Goal: Leave review/rating

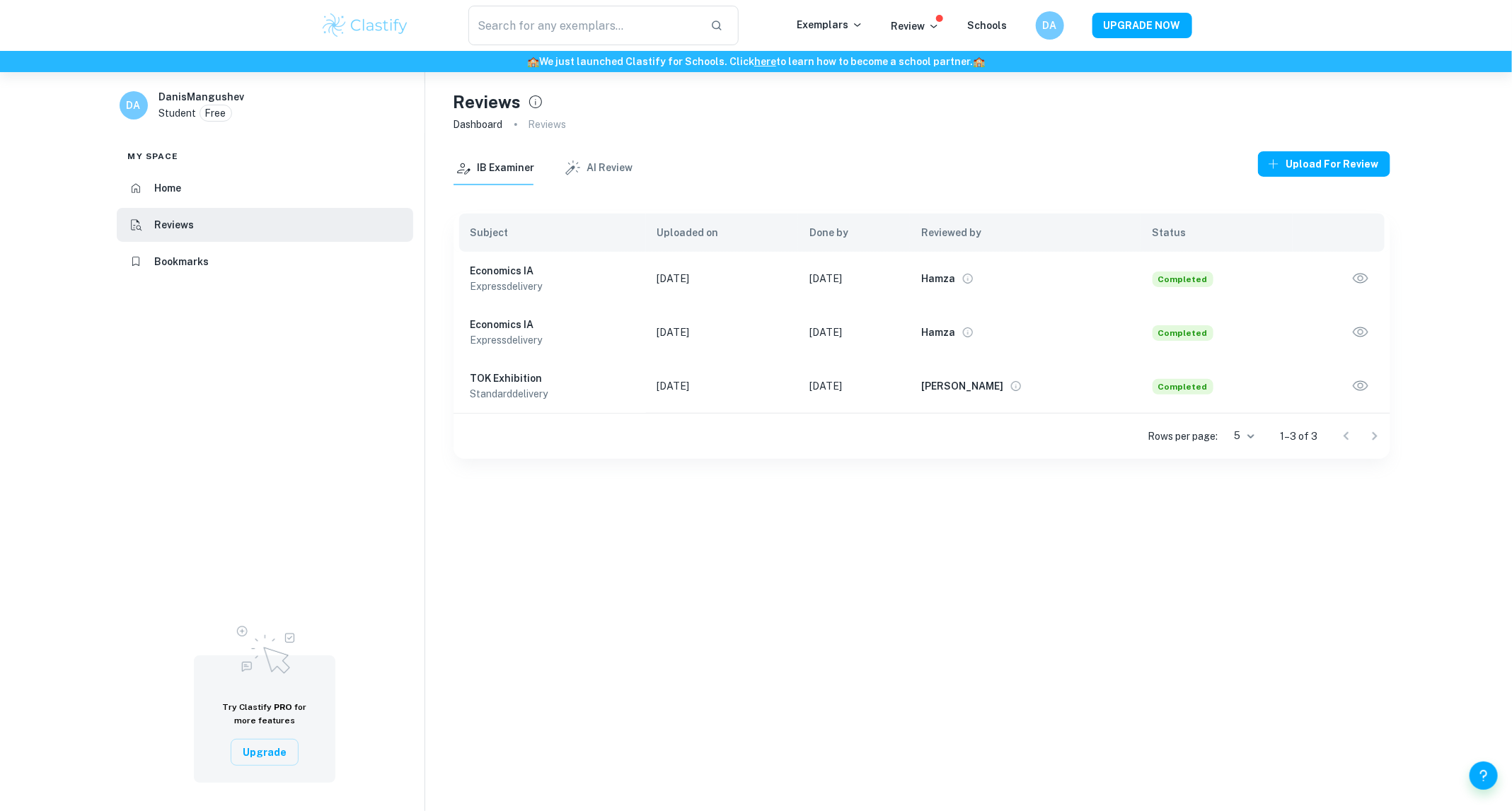
click at [1363, 278] on icon "button" at bounding box center [1360, 277] width 15 height 10
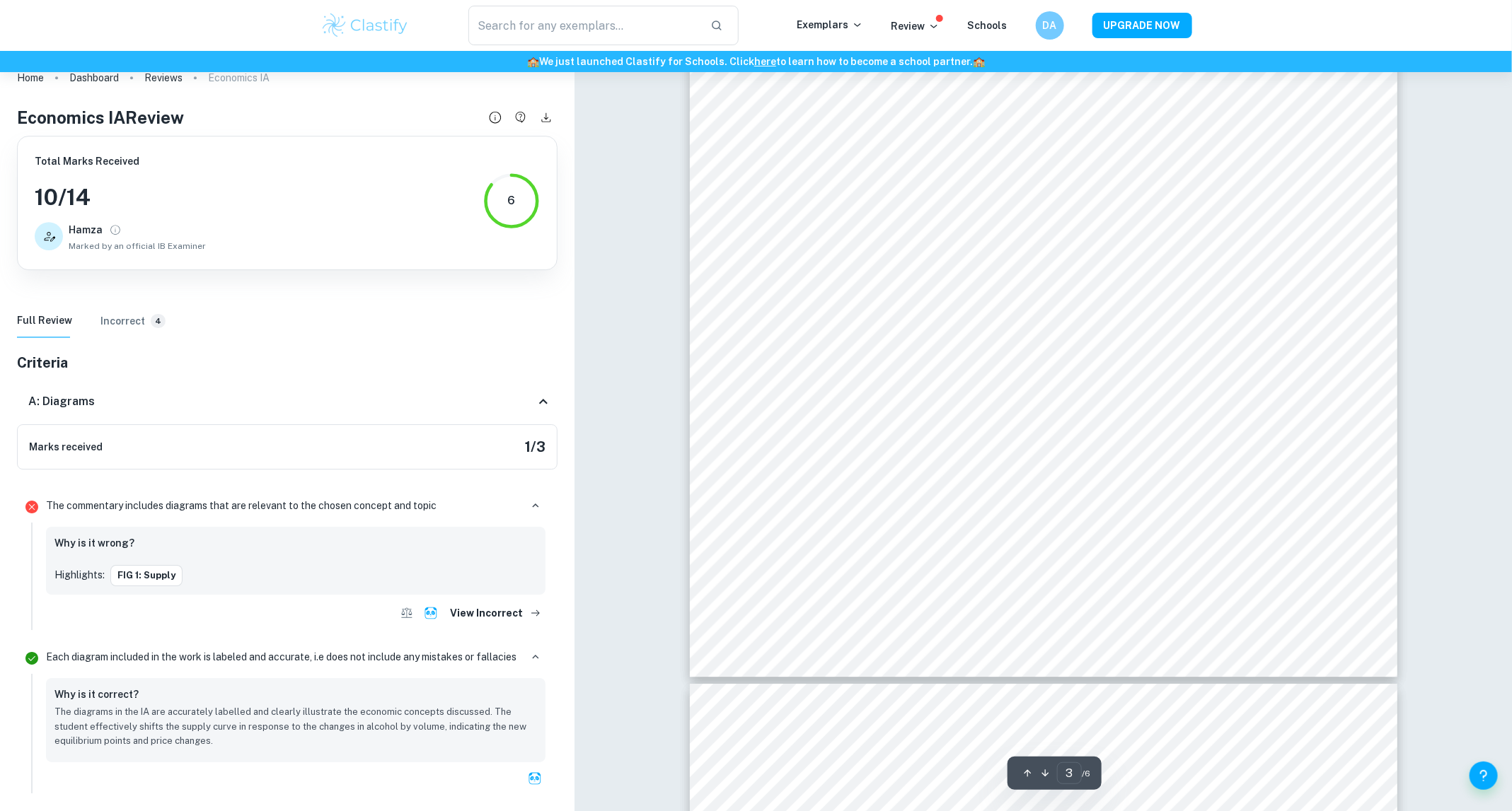
scroll to position [2421, 0]
click at [1061, 342] on div at bounding box center [1048, 350] width 630 height 33
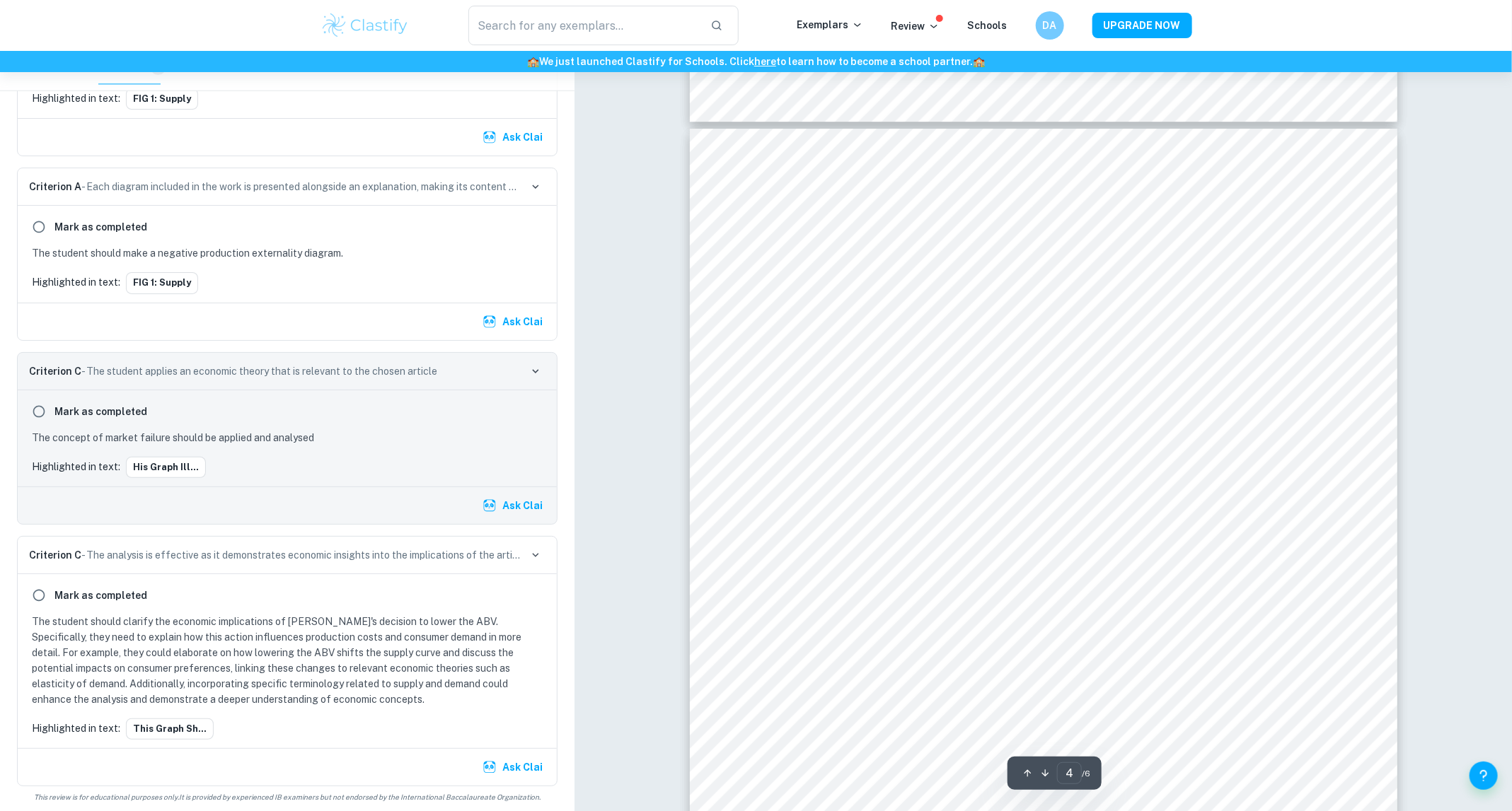
scroll to position [3353, 0]
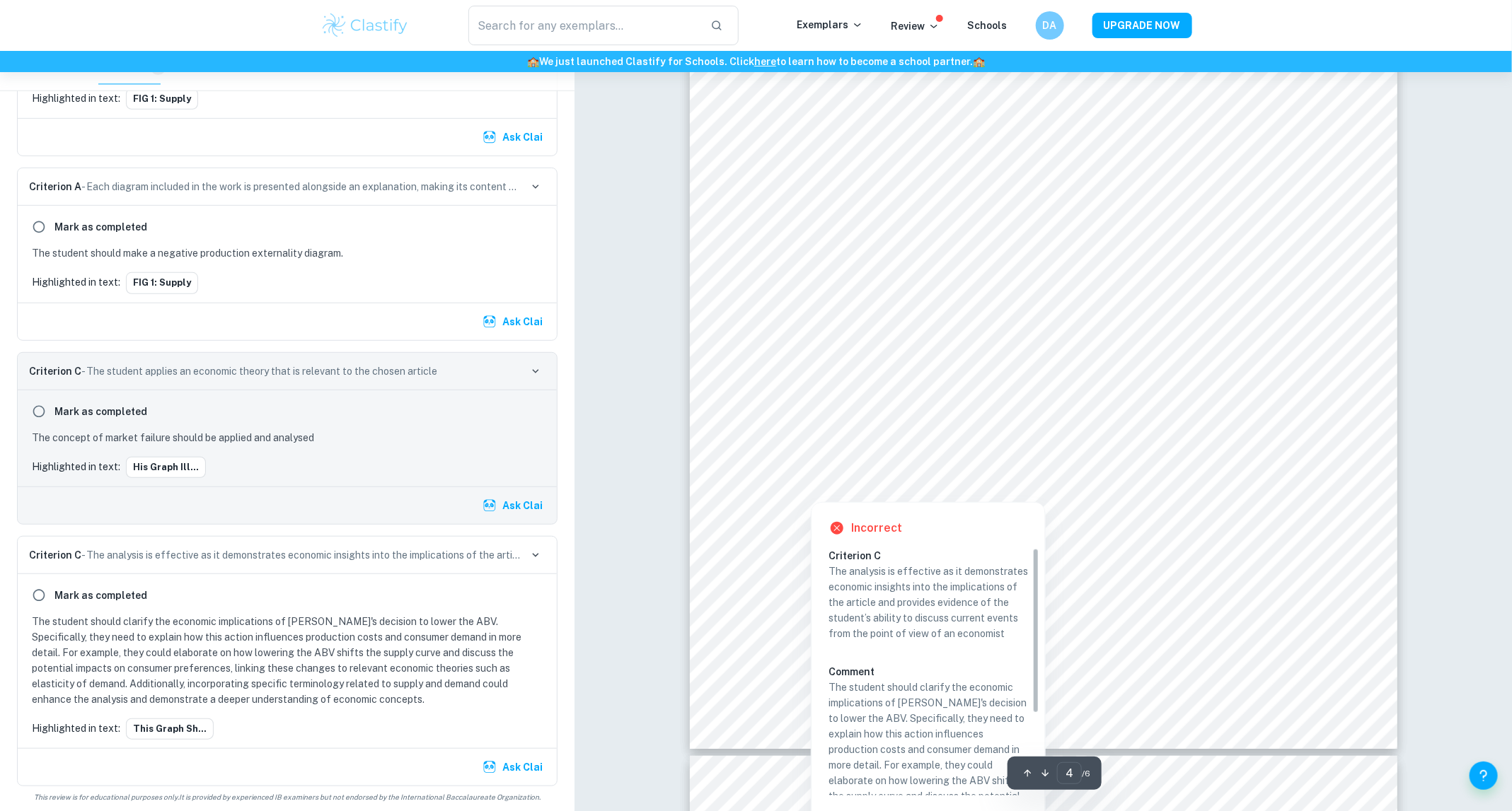
click at [1002, 402] on div at bounding box center [1038, 393] width 630 height 51
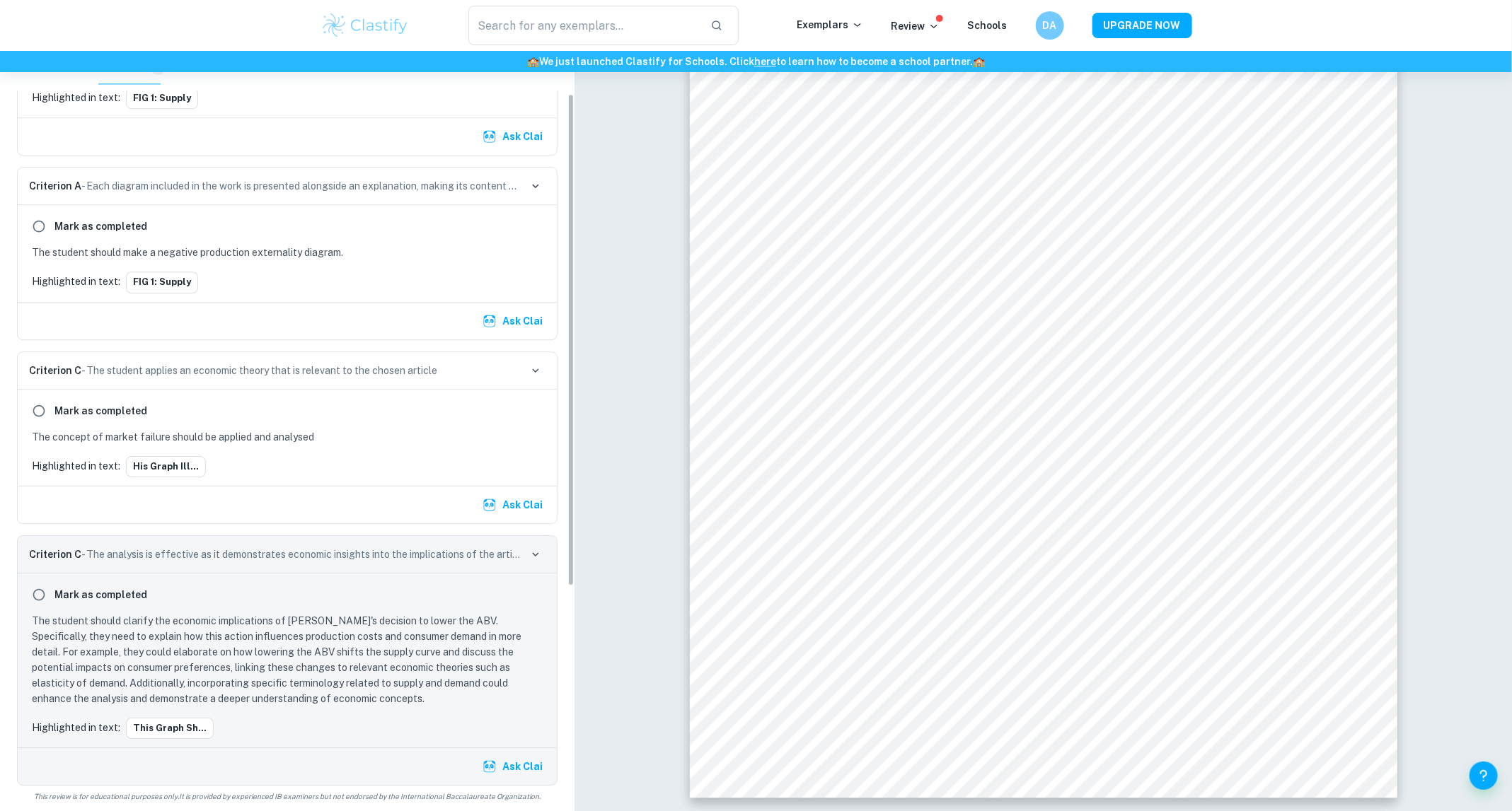
scroll to position [0, 0]
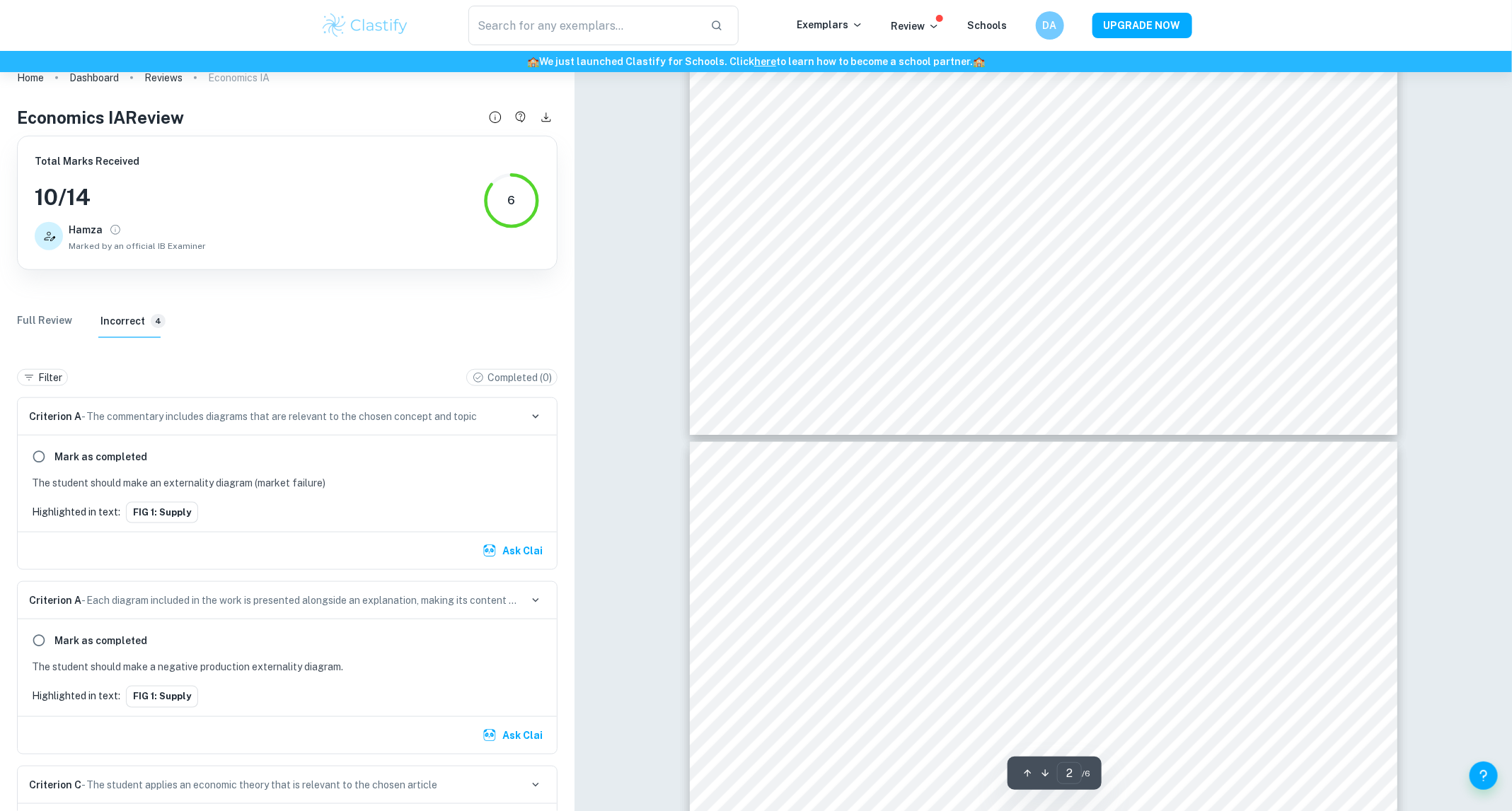
type input "1"
